Goal: Task Accomplishment & Management: Complete application form

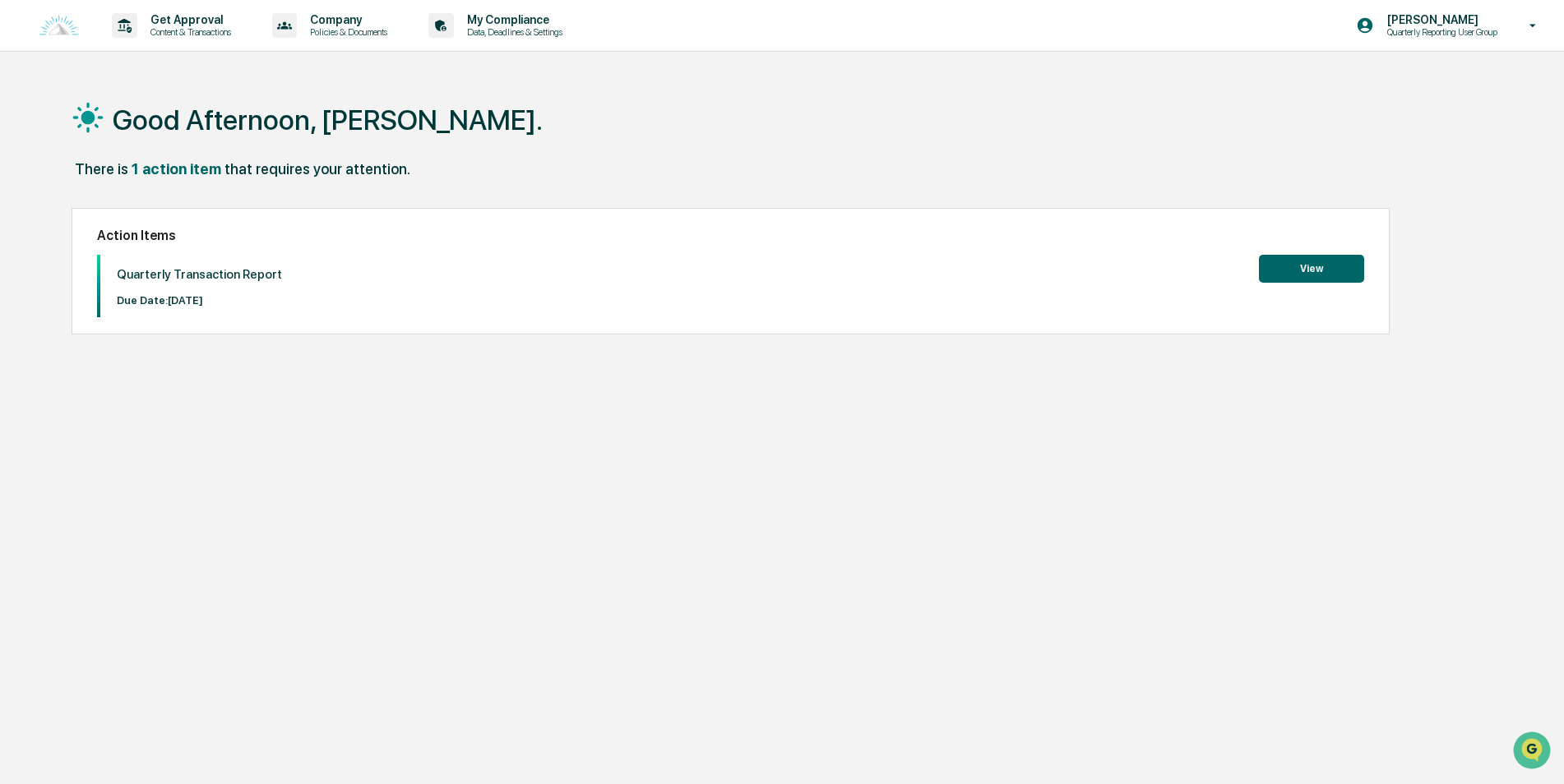
click at [1318, 262] on button "View" at bounding box center [1311, 269] width 105 height 28
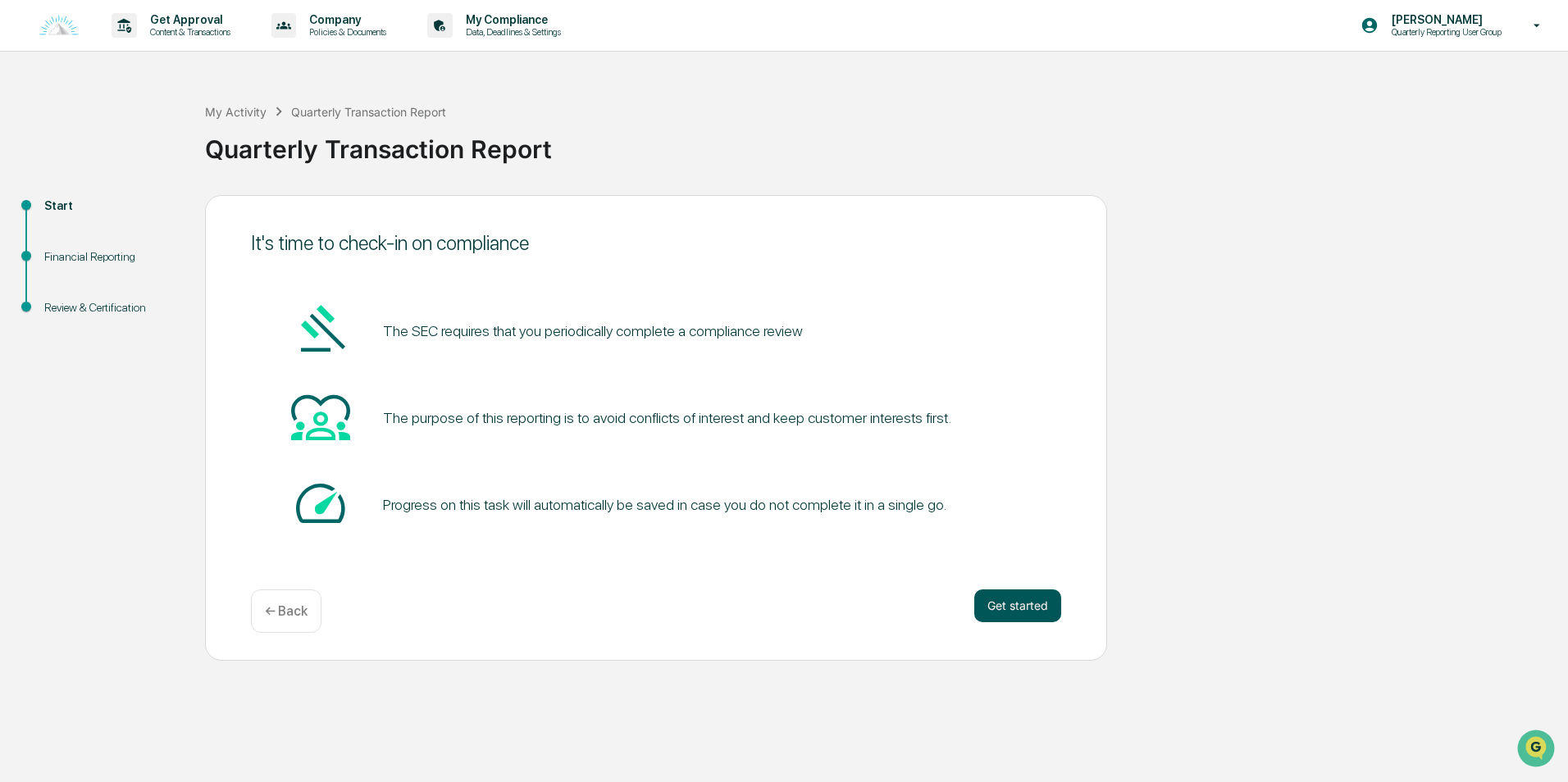
click at [1014, 612] on button "Get started" at bounding box center [1018, 606] width 87 height 33
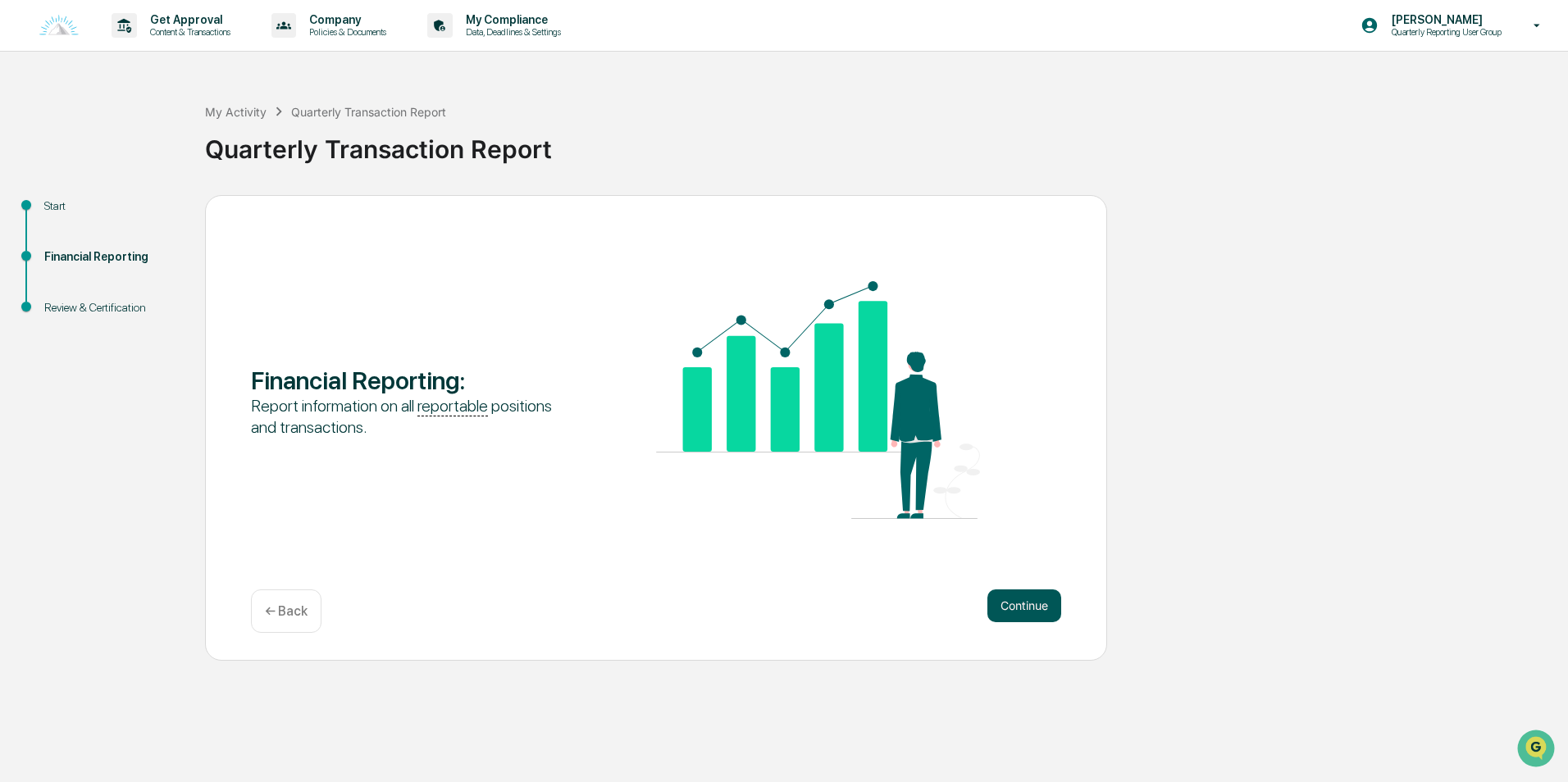
click at [1021, 610] on button "Continue" at bounding box center [1024, 606] width 73 height 33
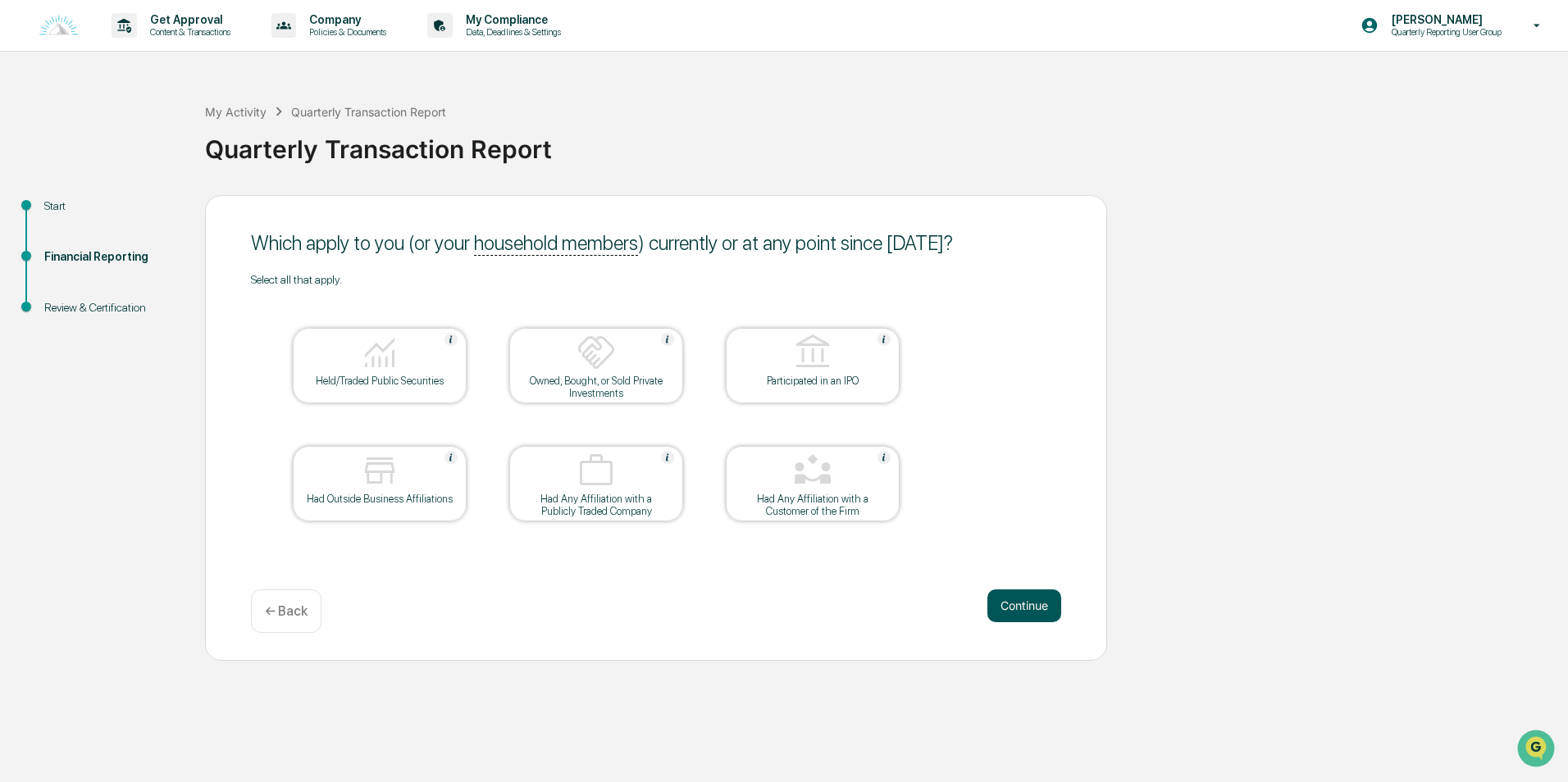
click at [1040, 608] on button "Continue" at bounding box center [1024, 606] width 73 height 33
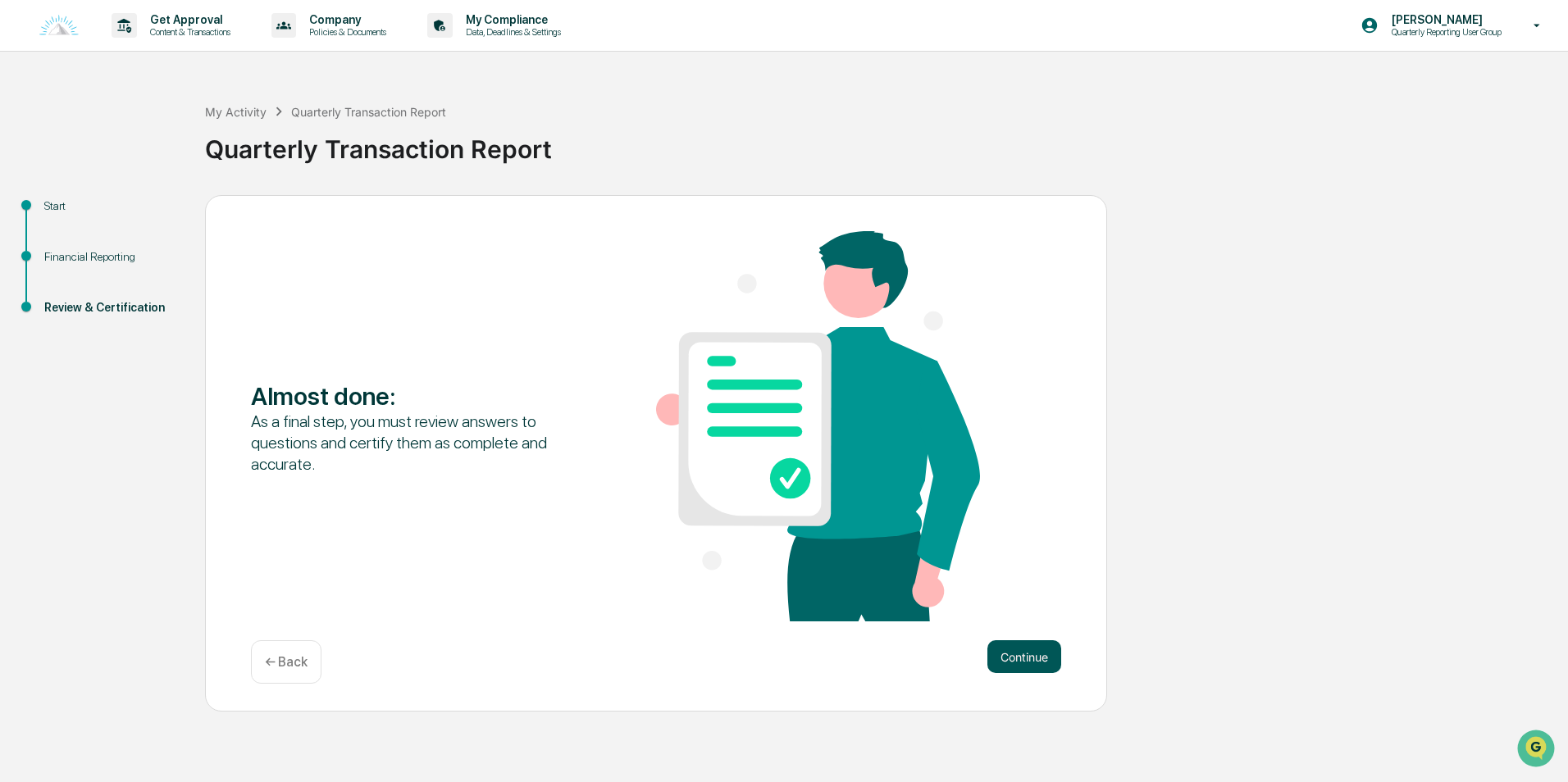
click at [1051, 658] on button "Continue" at bounding box center [1024, 657] width 73 height 33
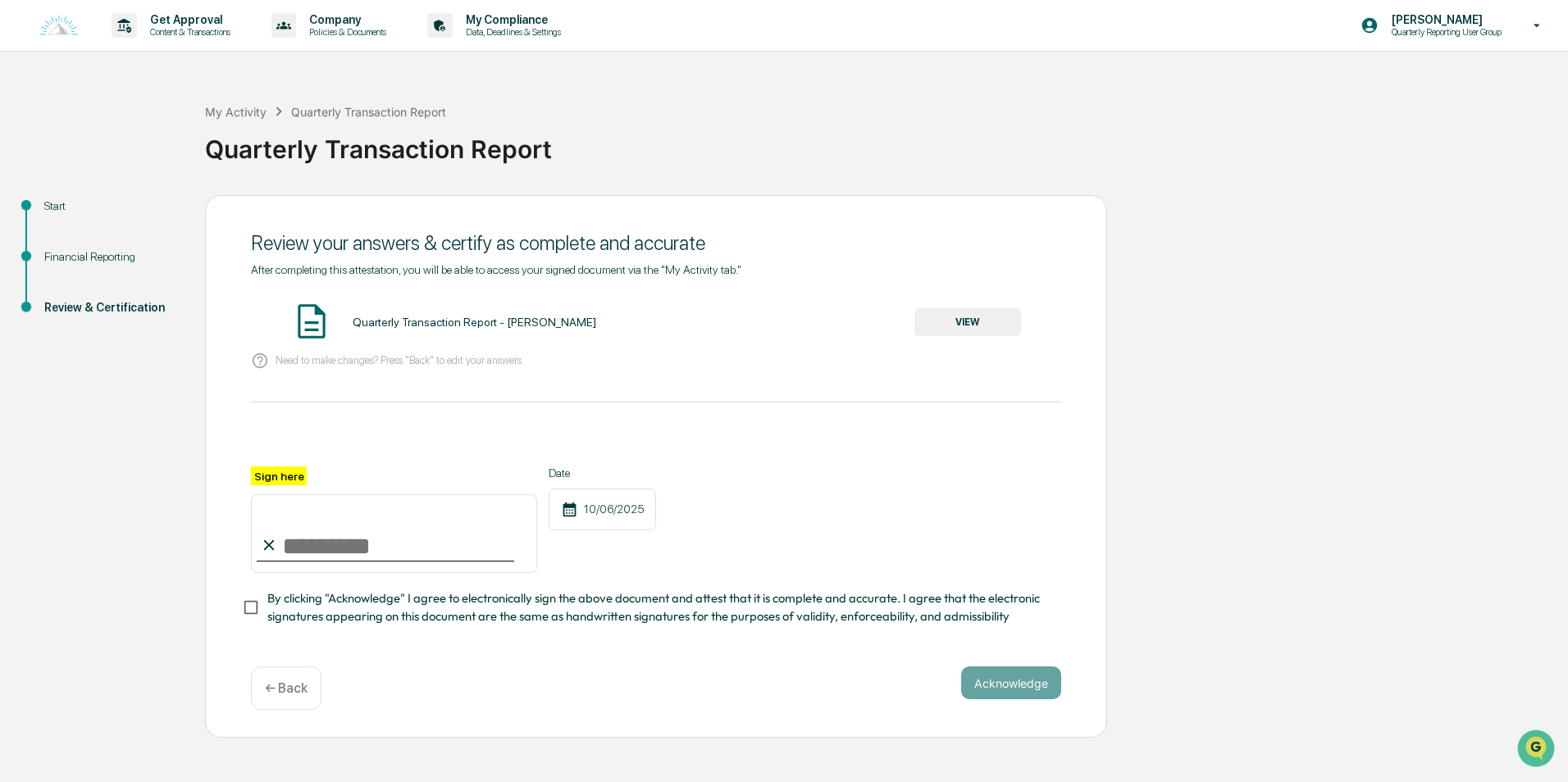
click at [315, 556] on input "Sign here" at bounding box center [393, 533] width 286 height 79
type input "**********"
click at [690, 483] on div "**********" at bounding box center [656, 519] width 810 height 106
click at [1004, 692] on button "Acknowledge" at bounding box center [1011, 683] width 100 height 33
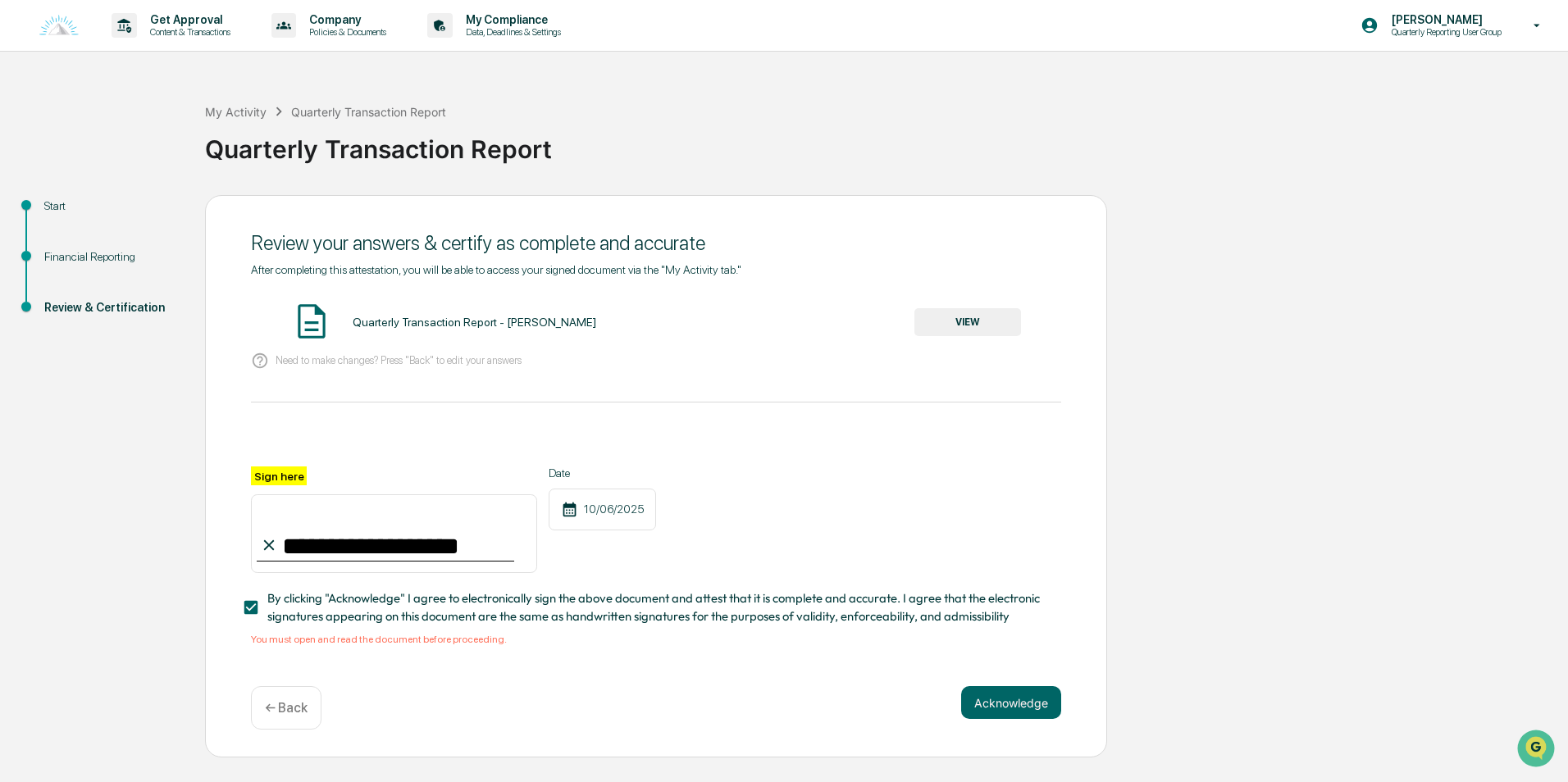
click at [938, 330] on button "VIEW" at bounding box center [967, 322] width 106 height 28
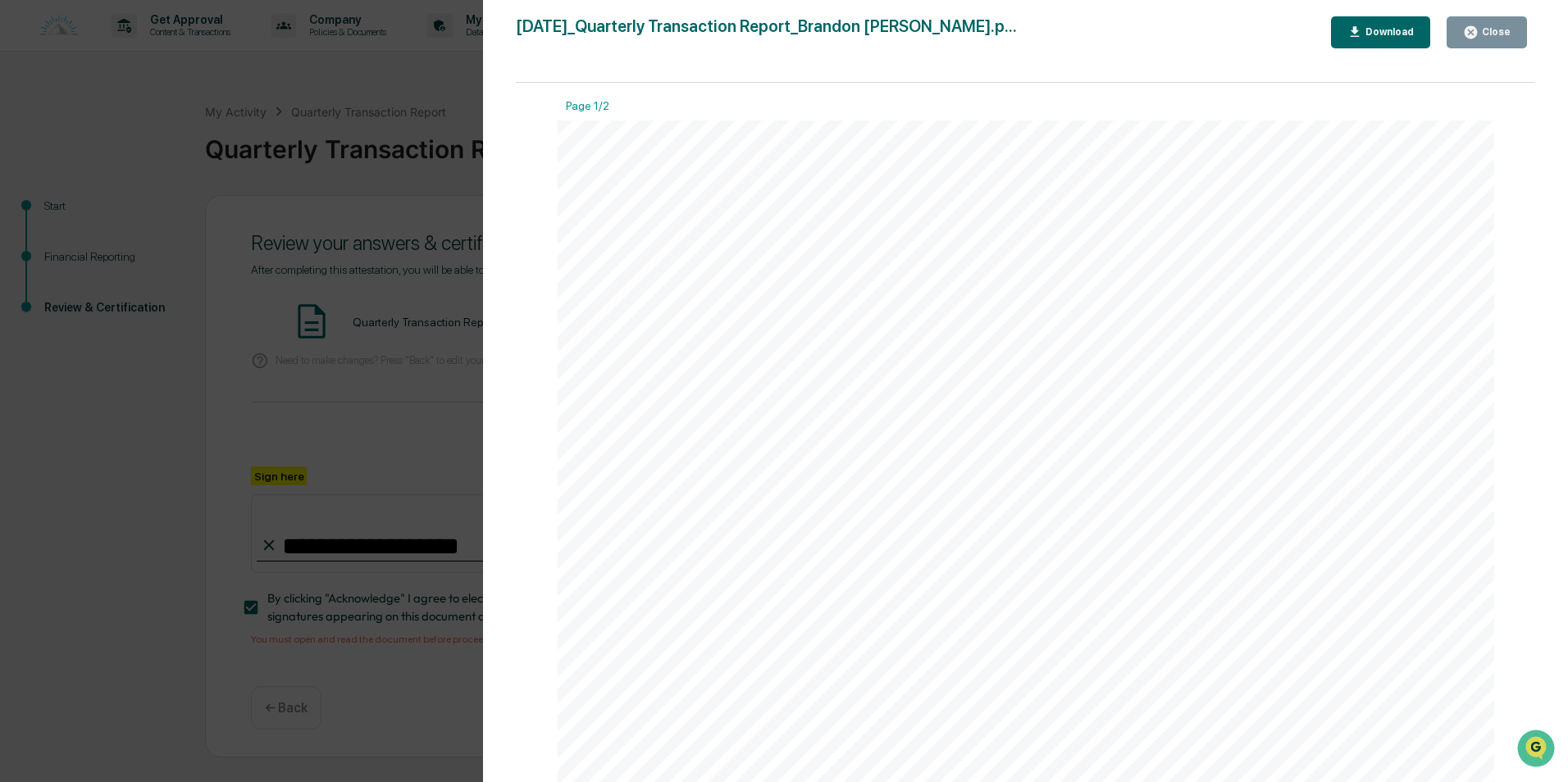
click at [1474, 35] on icon "button" at bounding box center [1470, 32] width 12 height 12
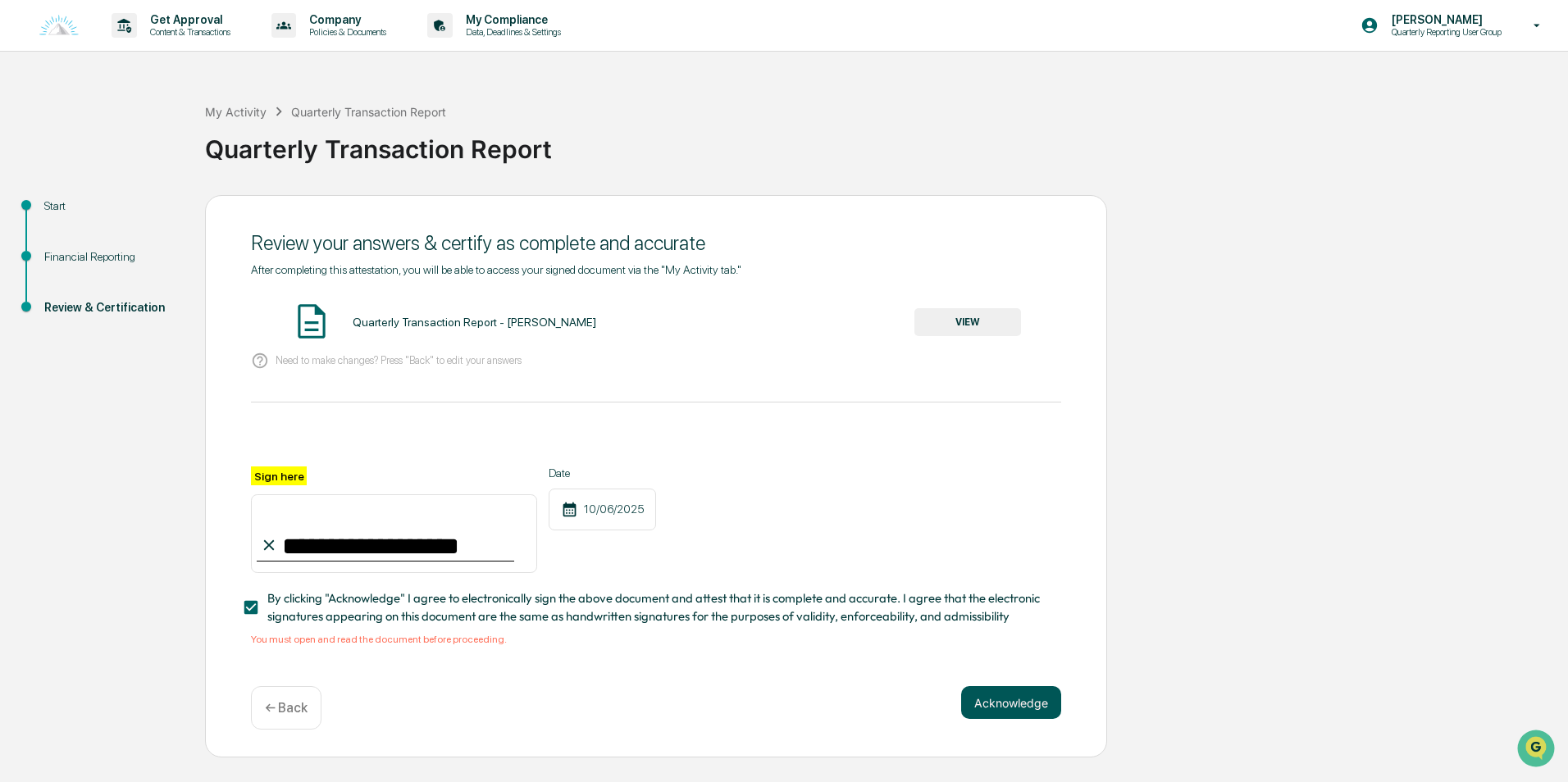
click at [997, 699] on button "Acknowledge" at bounding box center [1011, 703] width 100 height 33
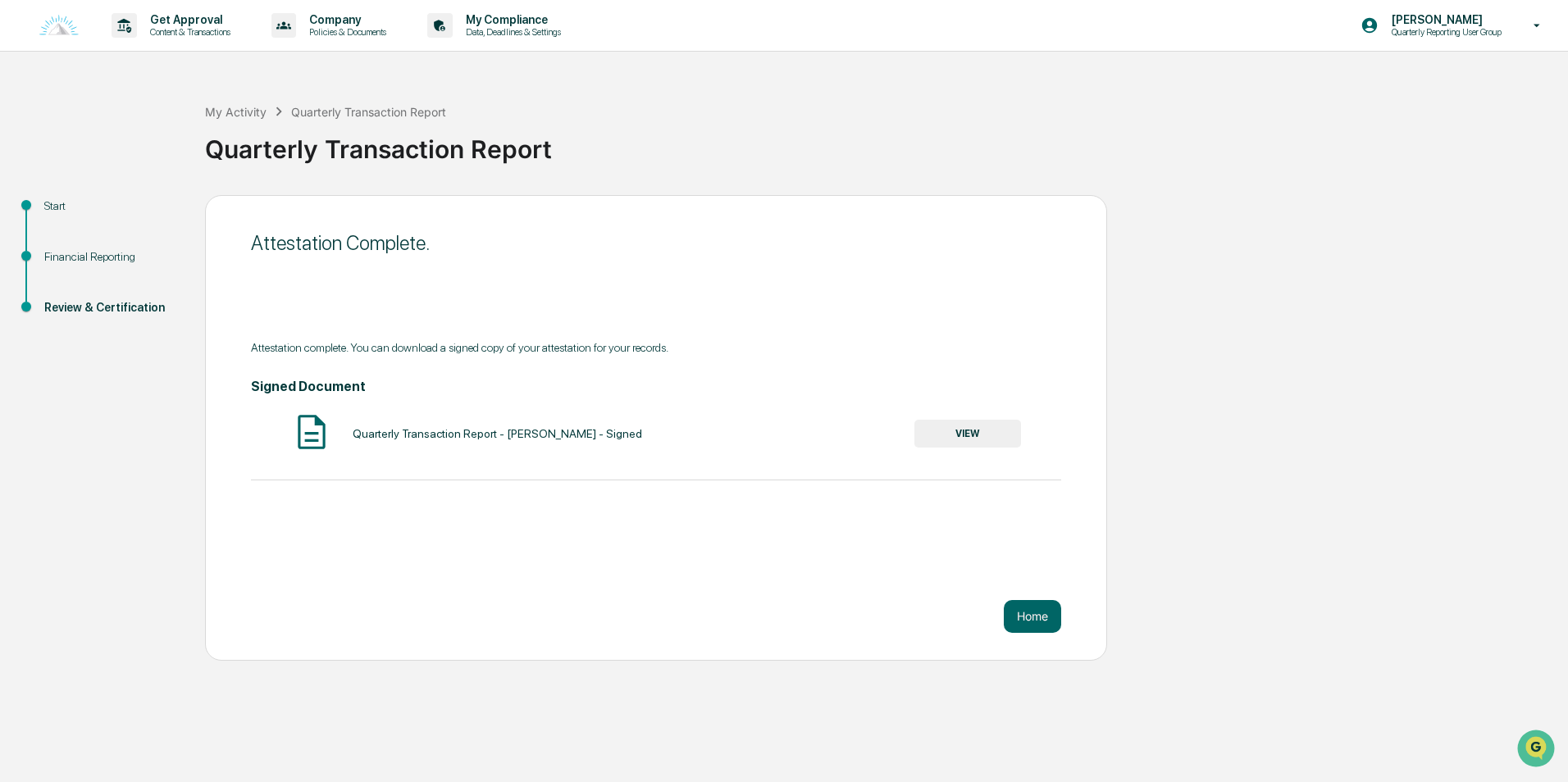
click at [995, 435] on button "VIEW" at bounding box center [967, 434] width 106 height 28
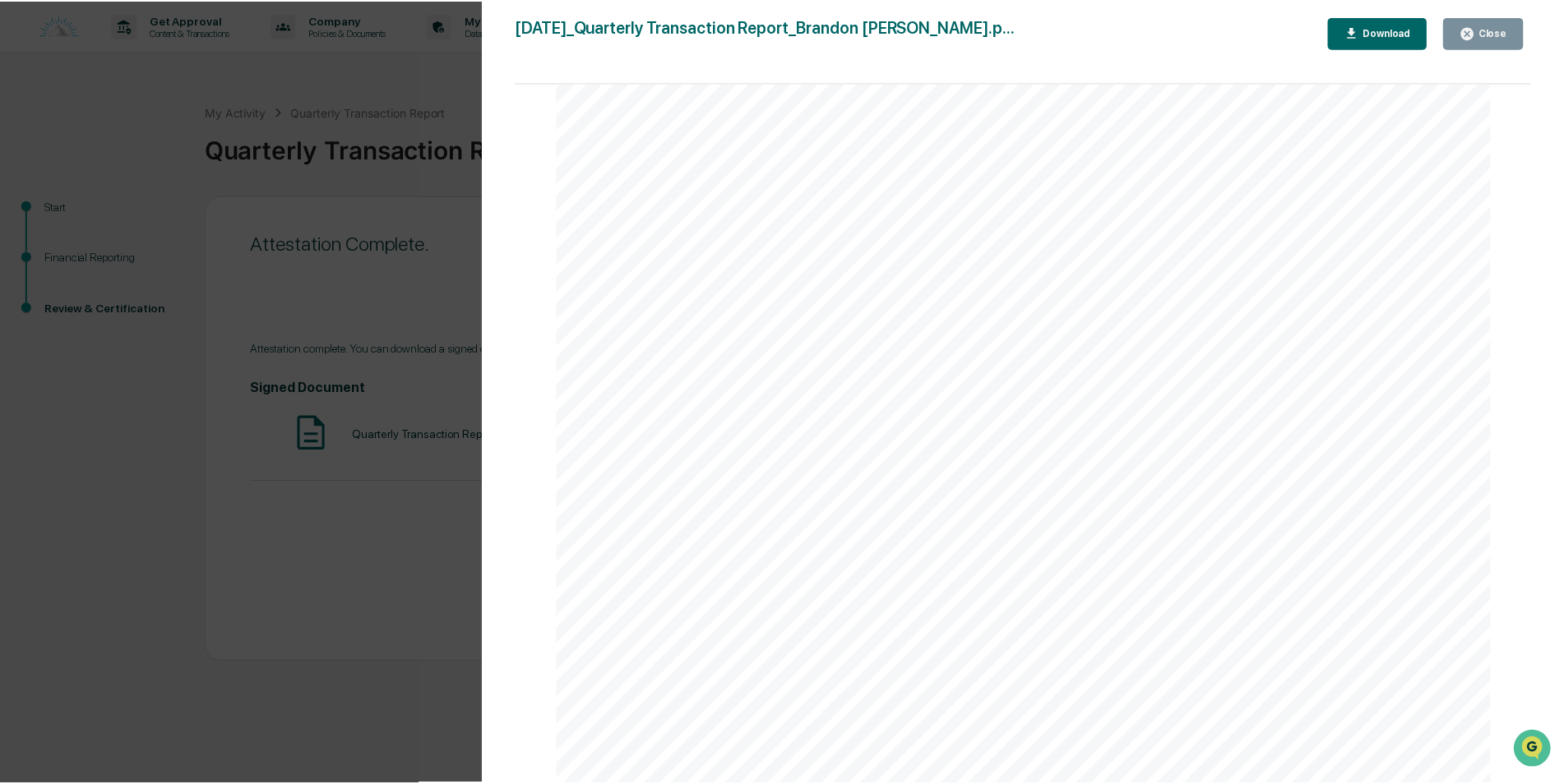
scroll to position [3318, 0]
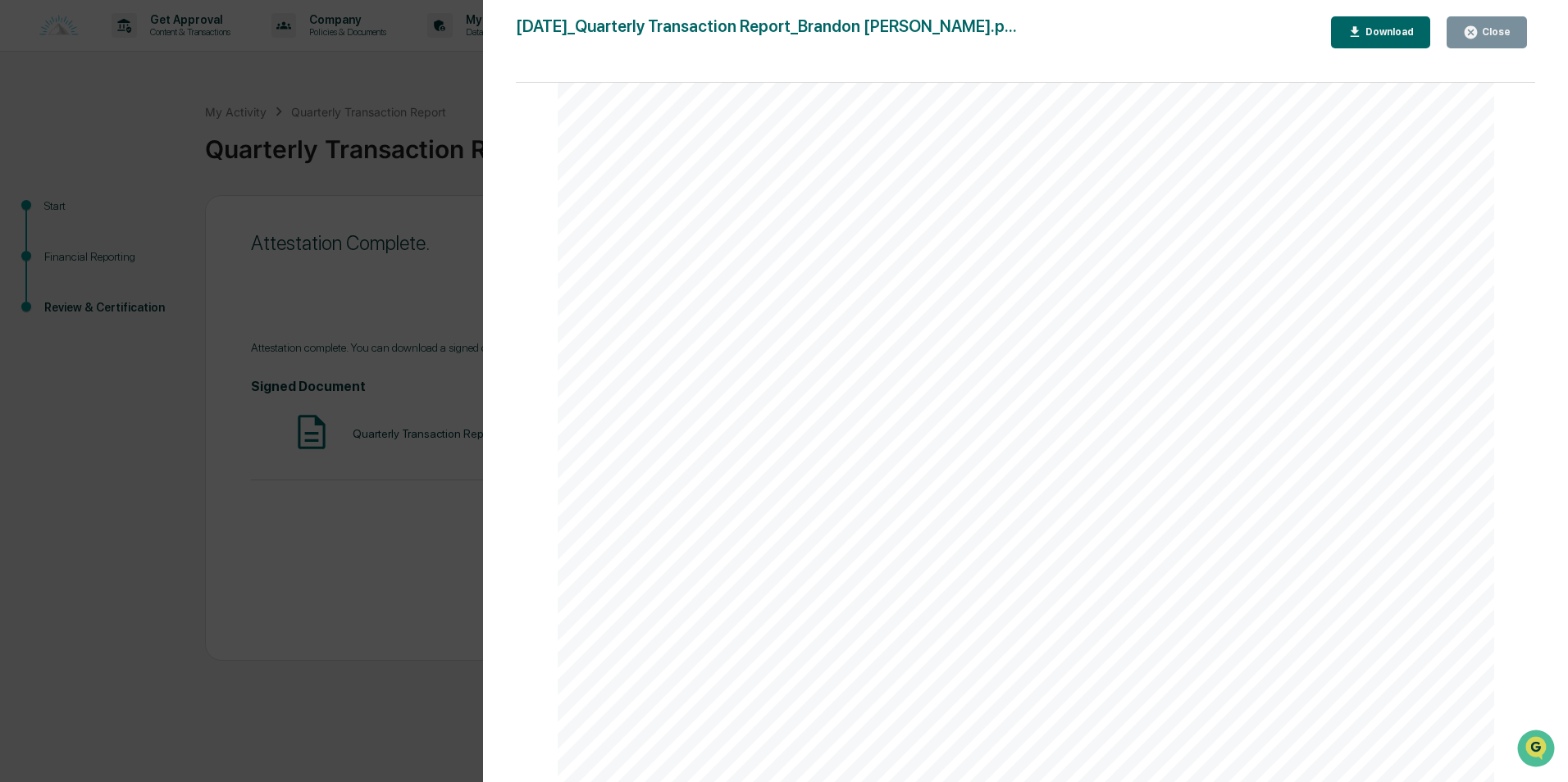
click at [1496, 32] on div "Close" at bounding box center [1494, 31] width 32 height 11
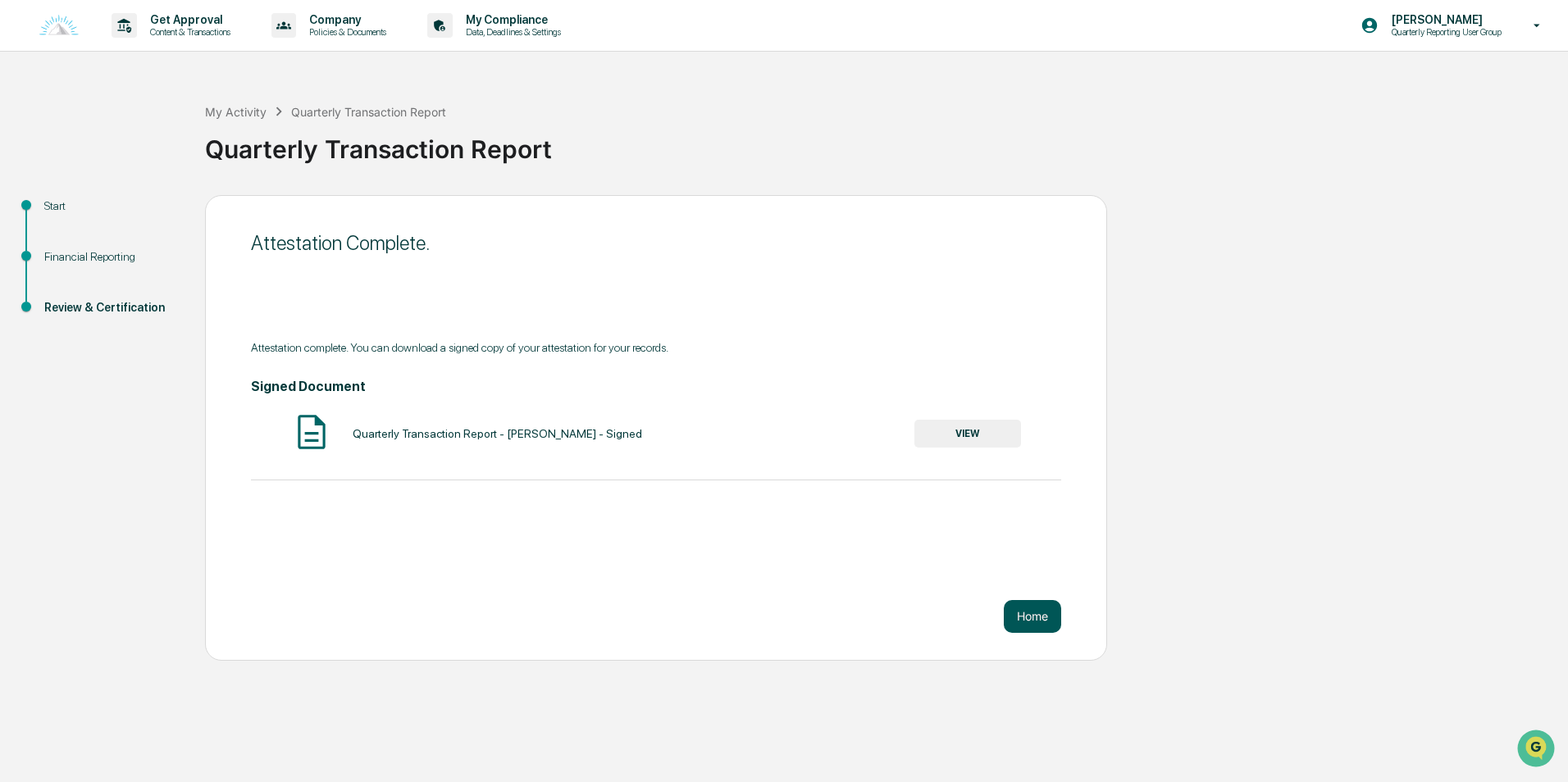
click at [1038, 621] on button "Home" at bounding box center [1032, 617] width 57 height 33
